Goal: Information Seeking & Learning: Check status

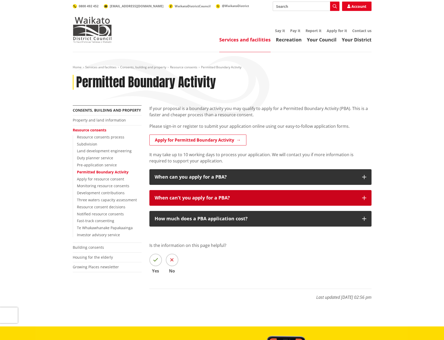
click at [345, 200] on div "When can’t you apply for a PBA?" at bounding box center [256, 197] width 202 height 5
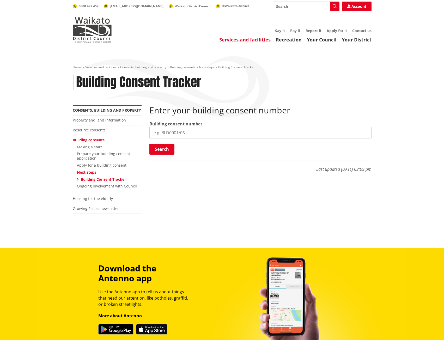
click at [170, 133] on input "search" at bounding box center [261, 132] width 222 height 11
type input "bld0020/26"
